Goal: Manage account settings

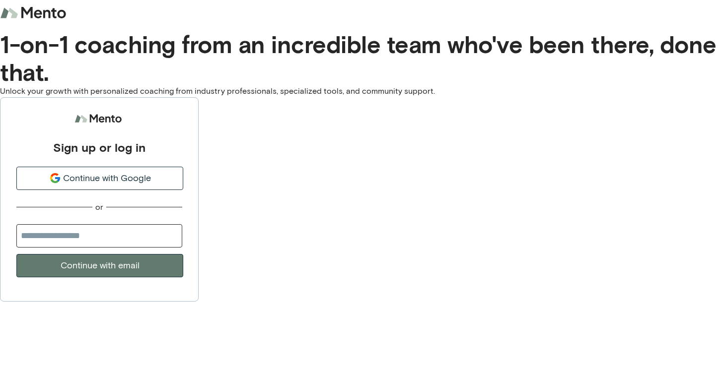
click at [151, 172] on span "Continue with Google" at bounding box center [107, 178] width 88 height 13
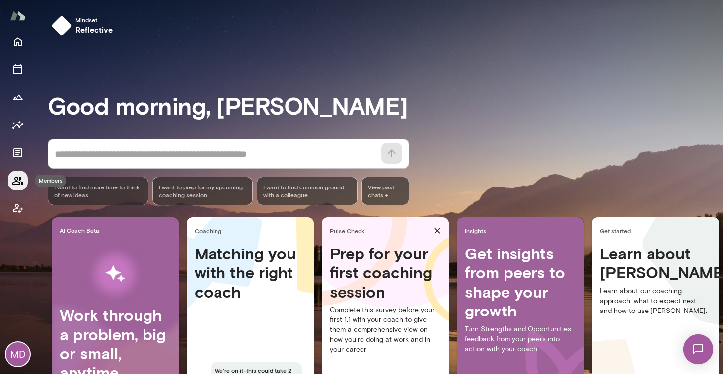
click at [17, 181] on icon "Members" at bounding box center [18, 181] width 12 height 12
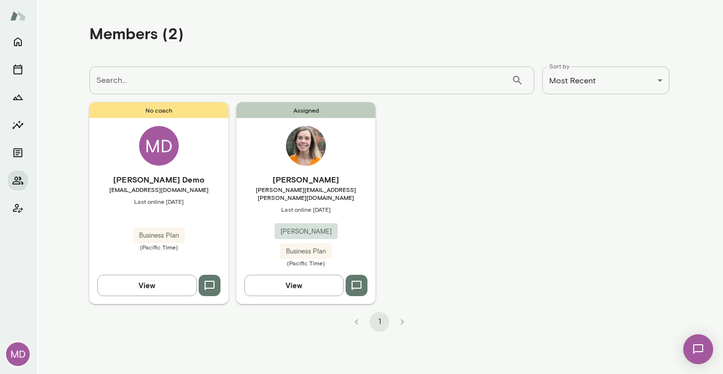
click at [19, 353] on div "MD" at bounding box center [18, 355] width 24 height 24
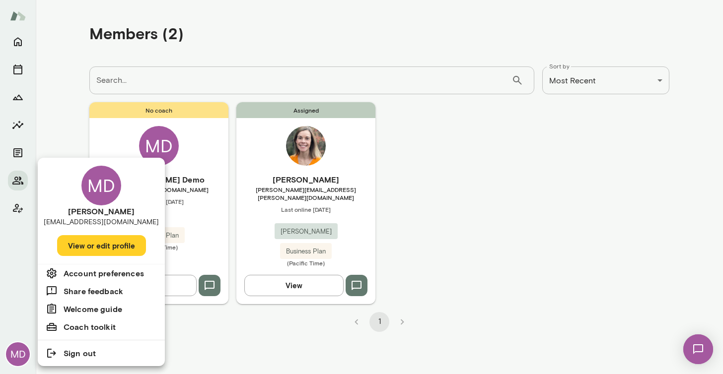
click at [20, 275] on div at bounding box center [361, 187] width 723 height 374
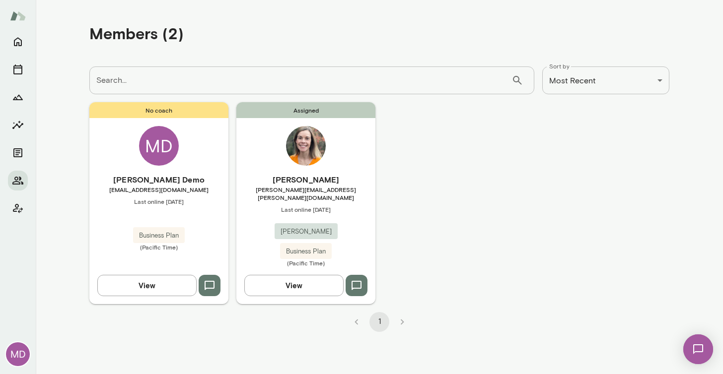
click at [20, 356] on div "MD" at bounding box center [18, 355] width 24 height 24
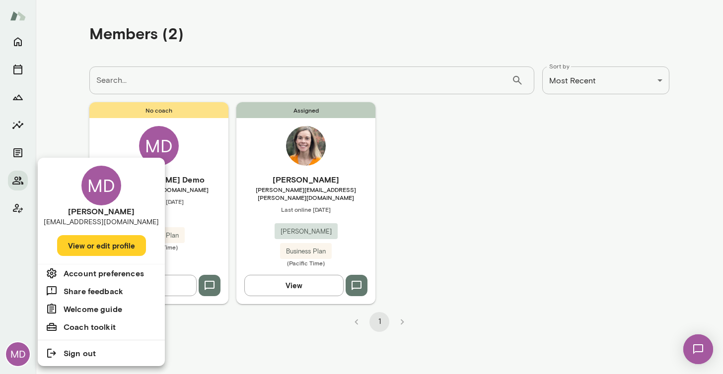
click at [15, 207] on div at bounding box center [361, 187] width 723 height 374
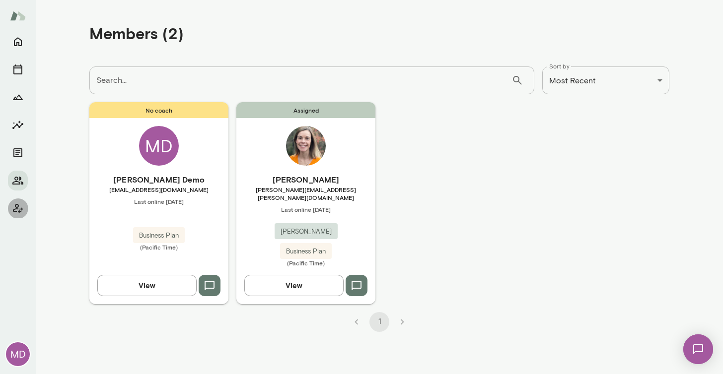
click at [17, 207] on icon "Client app" at bounding box center [18, 208] width 10 height 9
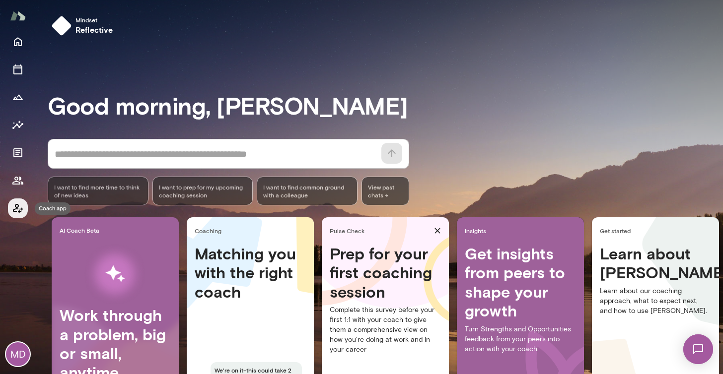
click at [18, 208] on icon "Coach app" at bounding box center [18, 208] width 10 height 9
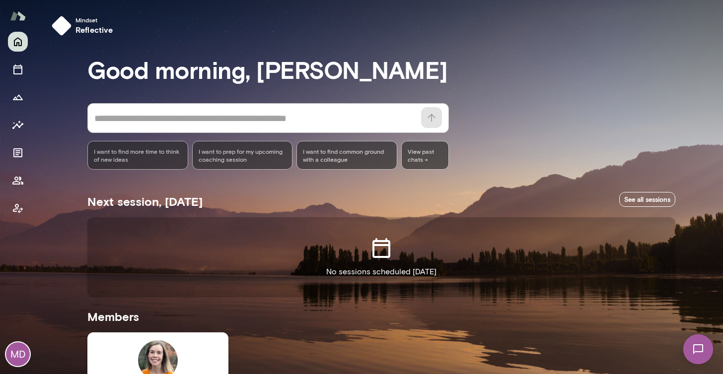
click at [18, 355] on div "MD" at bounding box center [18, 355] width 24 height 24
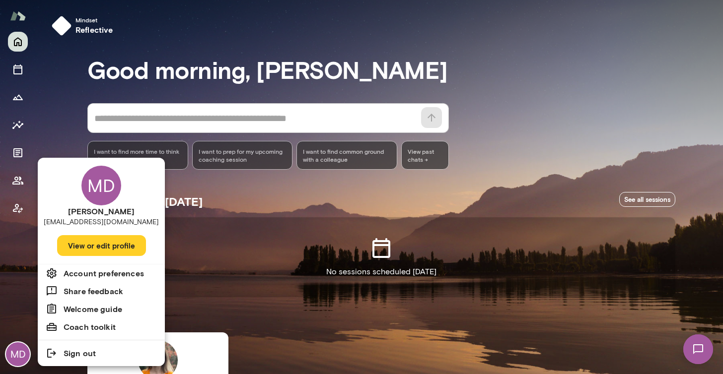
click at [109, 243] on button "View or edit profile" at bounding box center [101, 245] width 89 height 21
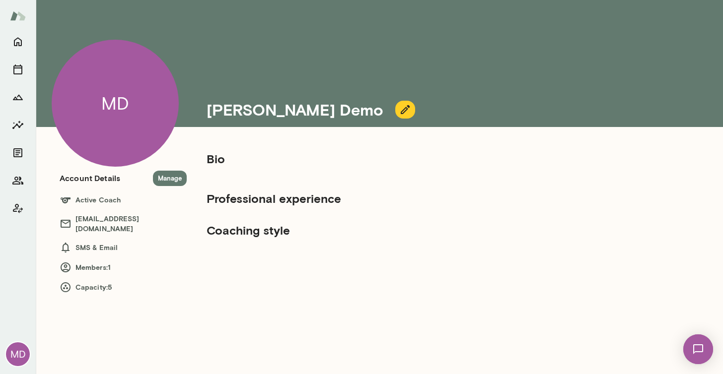
click at [171, 177] on button "Manage" at bounding box center [170, 178] width 34 height 15
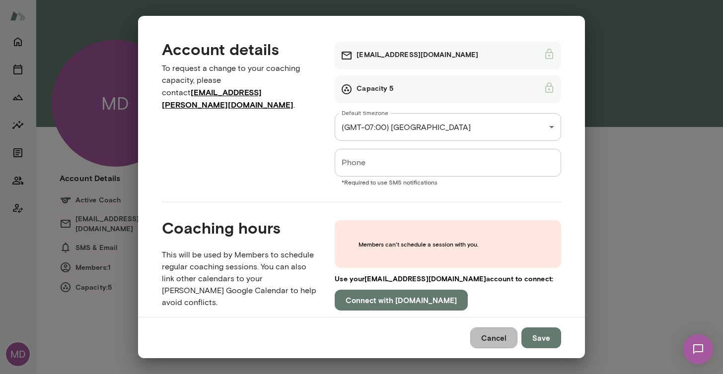
click at [495, 336] on button "Cancel" at bounding box center [493, 338] width 47 height 21
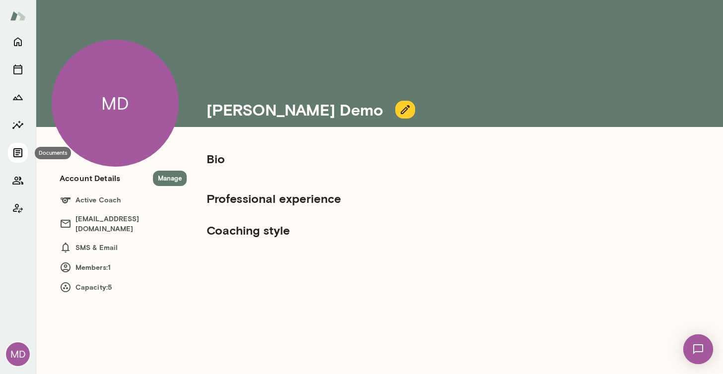
click at [17, 149] on icon "Documents" at bounding box center [17, 152] width 9 height 9
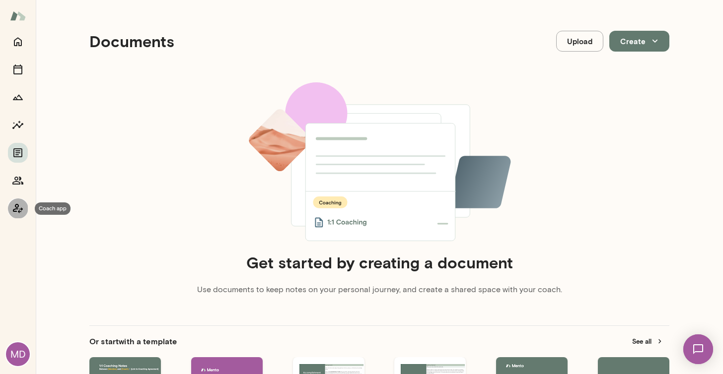
click at [17, 206] on icon "Coach app" at bounding box center [18, 209] width 12 height 12
